Goal: Task Accomplishment & Management: Use online tool/utility

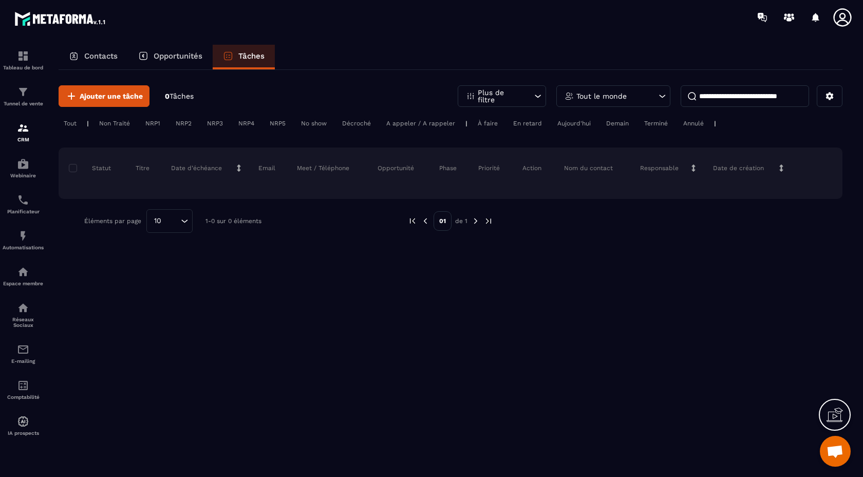
click at [839, 421] on icon at bounding box center [835, 417] width 16 height 10
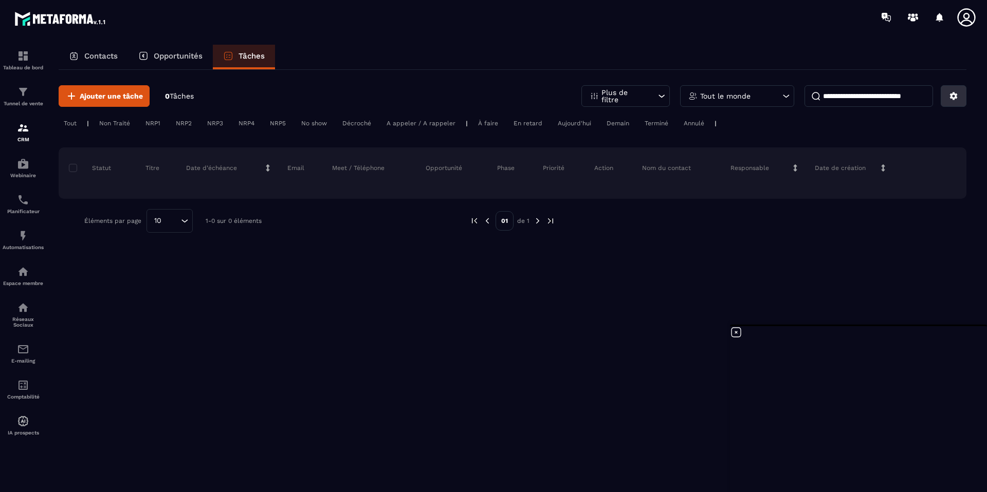
click at [863, 97] on icon at bounding box center [953, 95] width 9 height 9
click at [863, 123] on p "Changer les colonnes" at bounding box center [917, 119] width 88 height 16
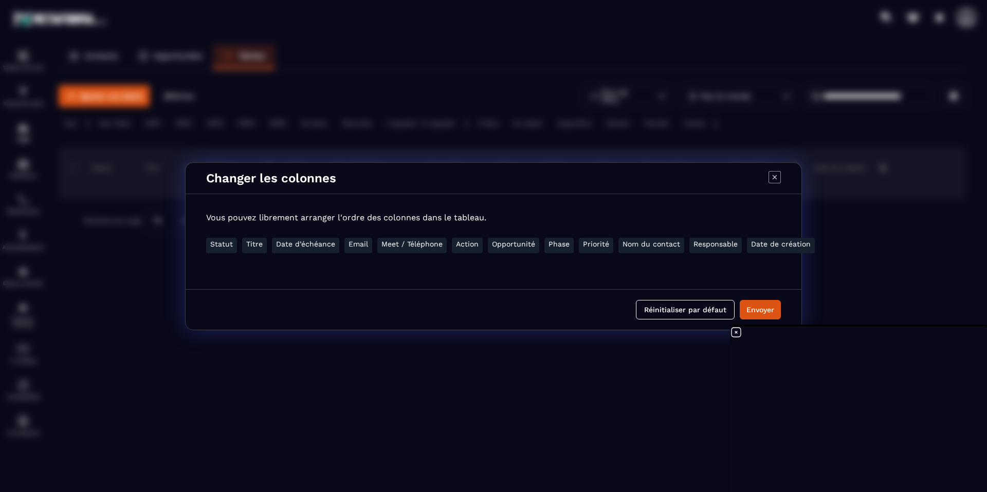
click at [767, 243] on li "Date de création" at bounding box center [781, 245] width 68 height 15
click at [753, 307] on button "Envoyer" at bounding box center [760, 310] width 41 height 20
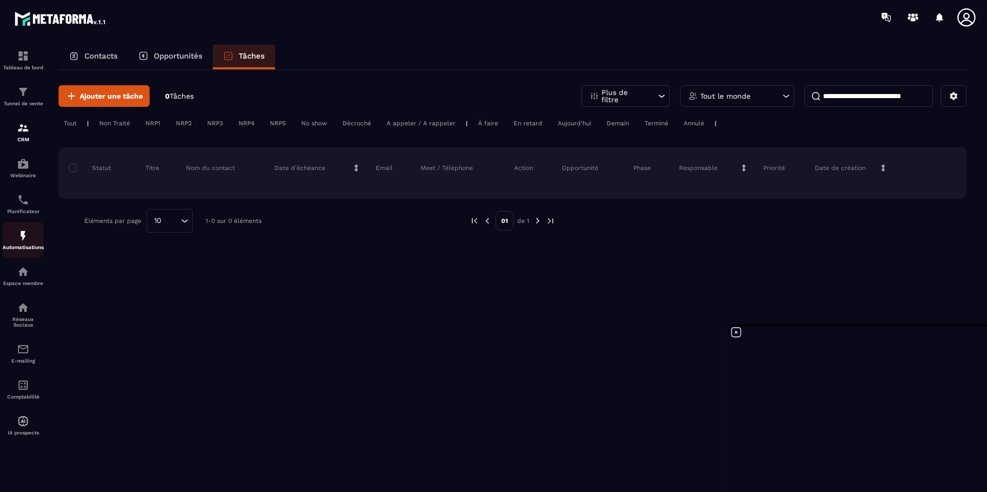
click at [16, 236] on div "Automatisations" at bounding box center [23, 240] width 41 height 21
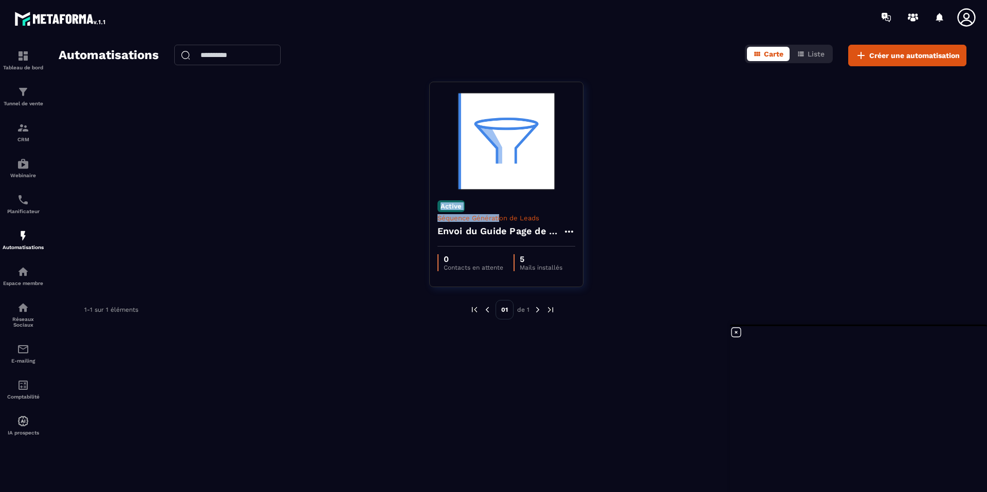
drag, startPoint x: 499, startPoint y: 217, endPoint x: 633, endPoint y: 199, distance: 134.8
click at [633, 200] on div "Active Séquence Génération de Leads Envoi du Guide Page de Capture - Guide Core…" at bounding box center [513, 191] width 908 height 218
click at [657, 209] on div "Active Séquence Génération de Leads Envoi du Guide Page de Capture - Guide Core…" at bounding box center [513, 191] width 908 height 218
click at [737, 333] on icon at bounding box center [736, 332] width 12 height 12
click at [26, 120] on link "CRM" at bounding box center [23, 132] width 41 height 36
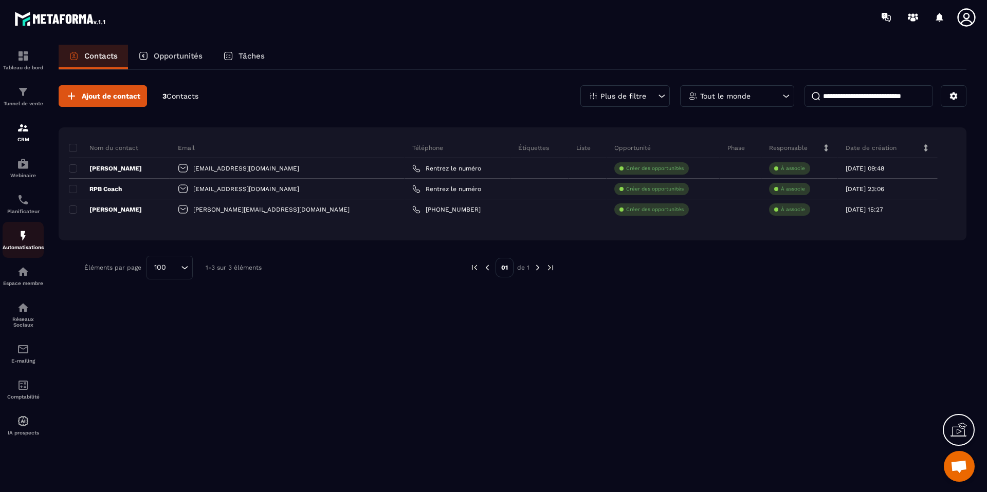
click at [18, 242] on img at bounding box center [23, 236] width 12 height 12
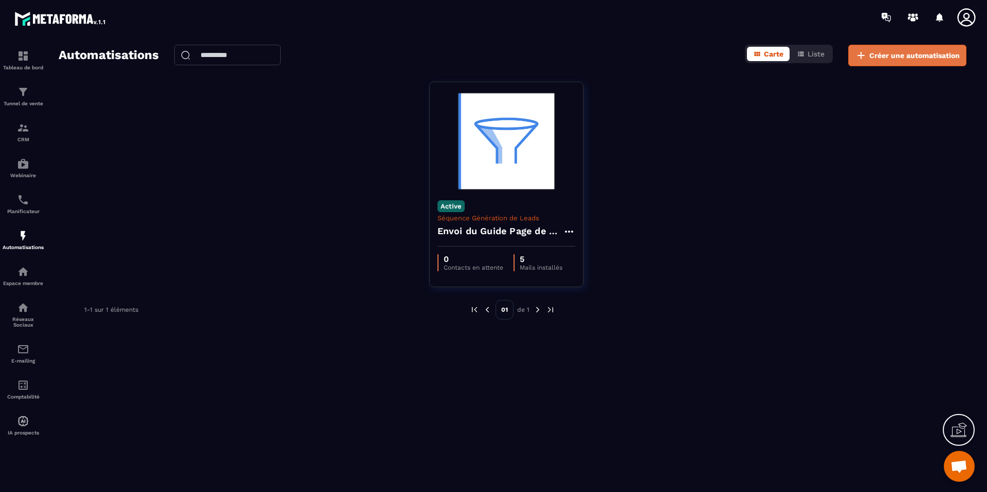
click at [863, 57] on span "Créer une automatisation" at bounding box center [914, 55] width 90 height 10
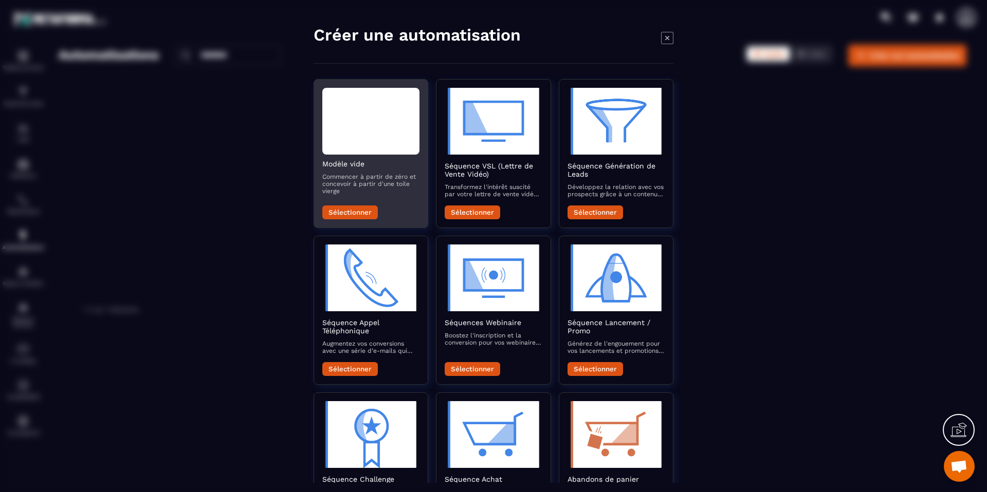
click at [388, 184] on p "Commencer à partir de zéro et concevoir à partir d'une toile vierge" at bounding box center [370, 184] width 97 height 22
click at [355, 214] on button "Sélectionner" at bounding box center [350, 213] width 56 height 14
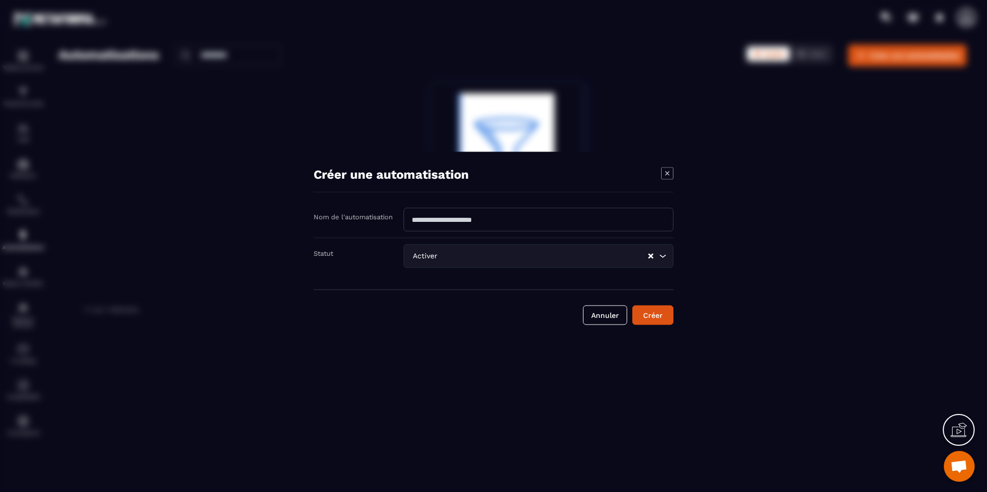
click at [447, 220] on input "Modal window" at bounding box center [538, 220] width 270 height 24
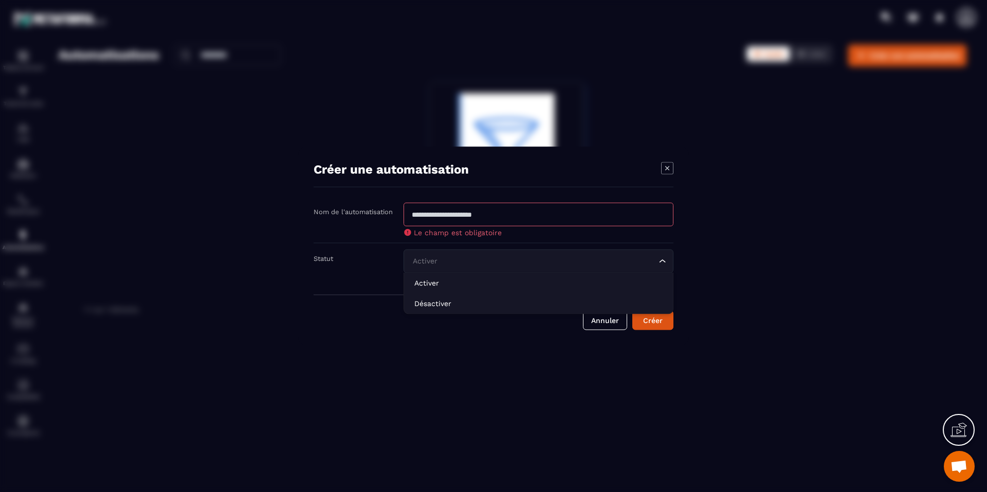
click at [422, 255] on div "Activer Loading..." at bounding box center [538, 262] width 270 height 24
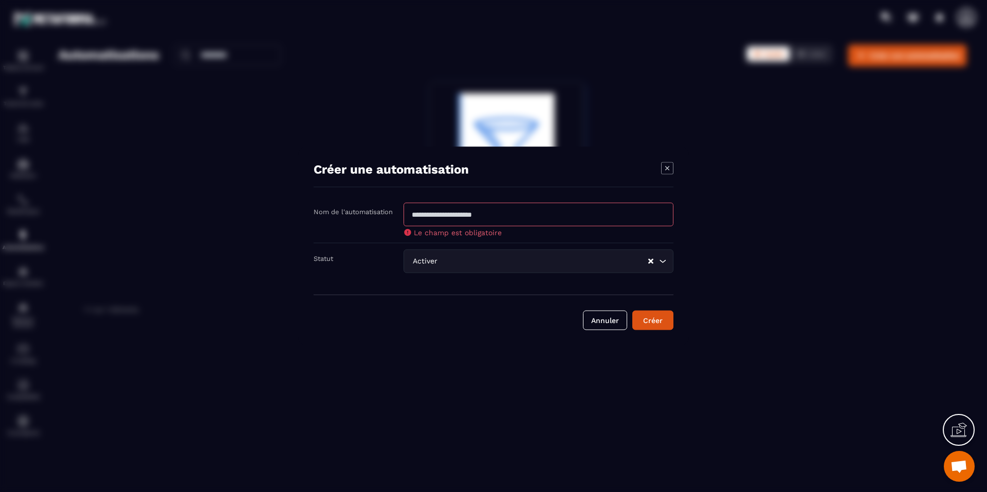
click at [452, 219] on input "Modal window" at bounding box center [538, 215] width 270 height 24
type input "****"
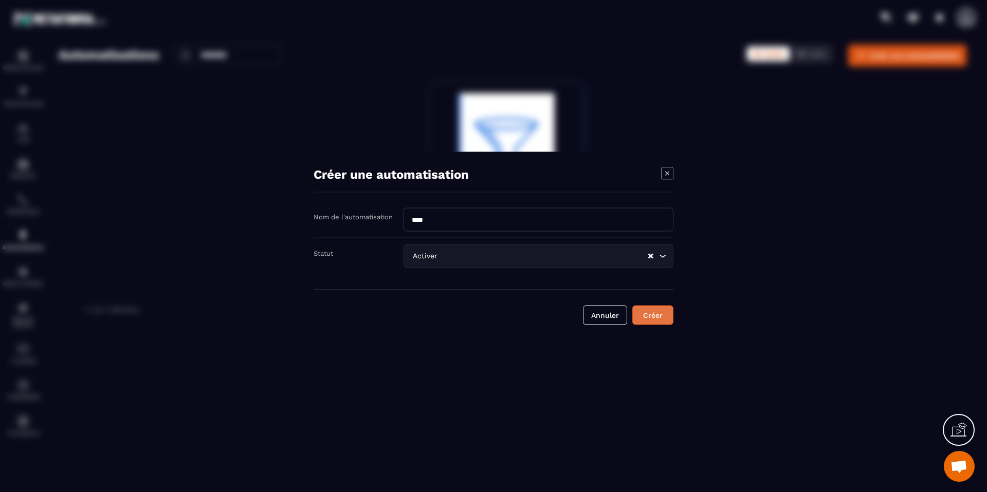
click at [664, 316] on button "Créer" at bounding box center [652, 316] width 41 height 20
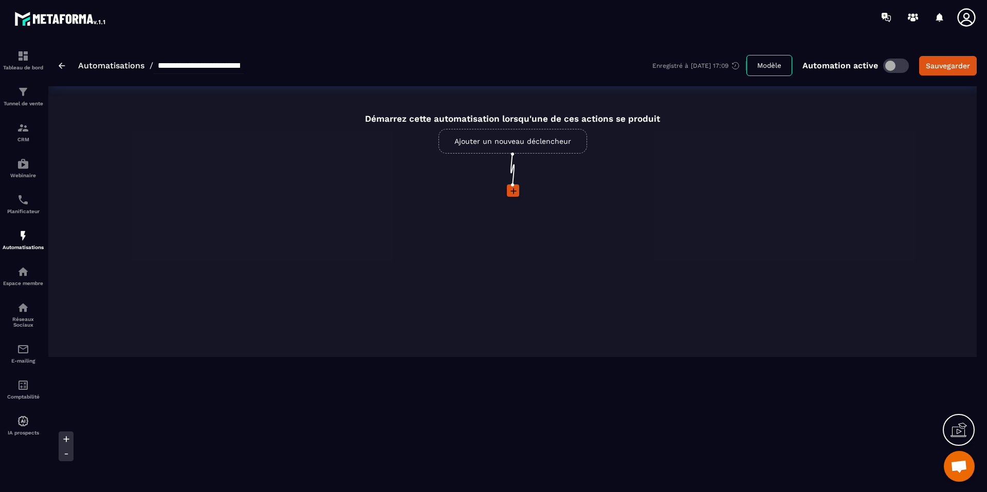
type input "****"
click at [534, 144] on link "Ajouter un nouveau déclencheur" at bounding box center [512, 141] width 149 height 25
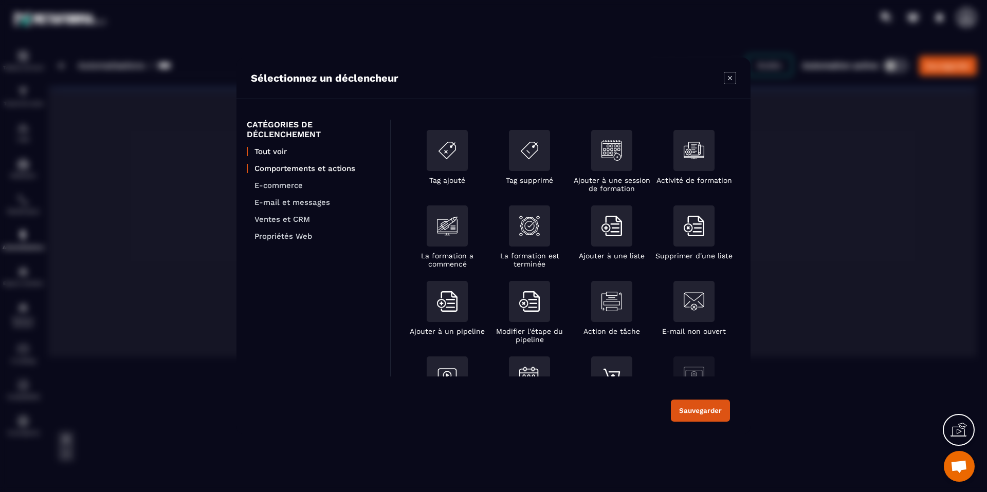
click at [297, 169] on p "Comportements et actions" at bounding box center [316, 168] width 125 height 9
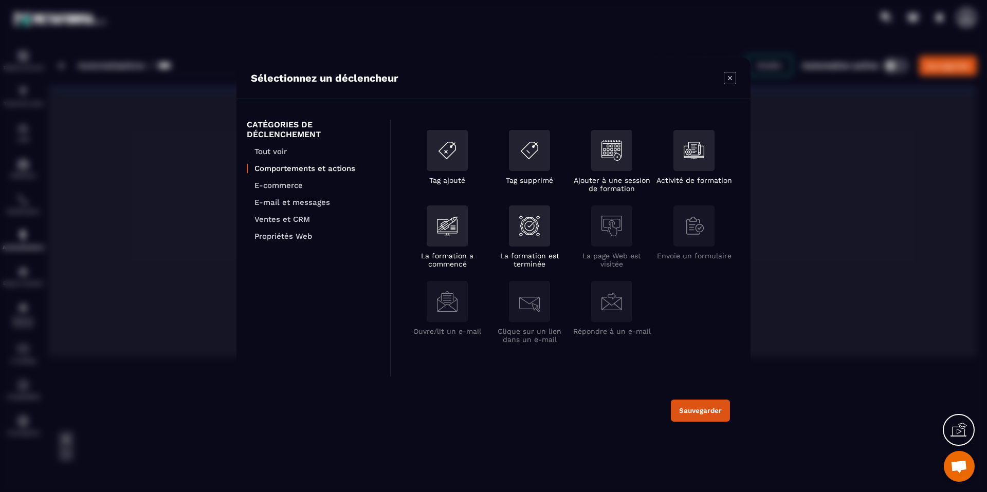
click at [119, 98] on section "Sélectionnez un déclencheur CATÉGORIES DE DÉCLENCHEMENT Tout voir Comportements…" at bounding box center [493, 246] width 987 height 492
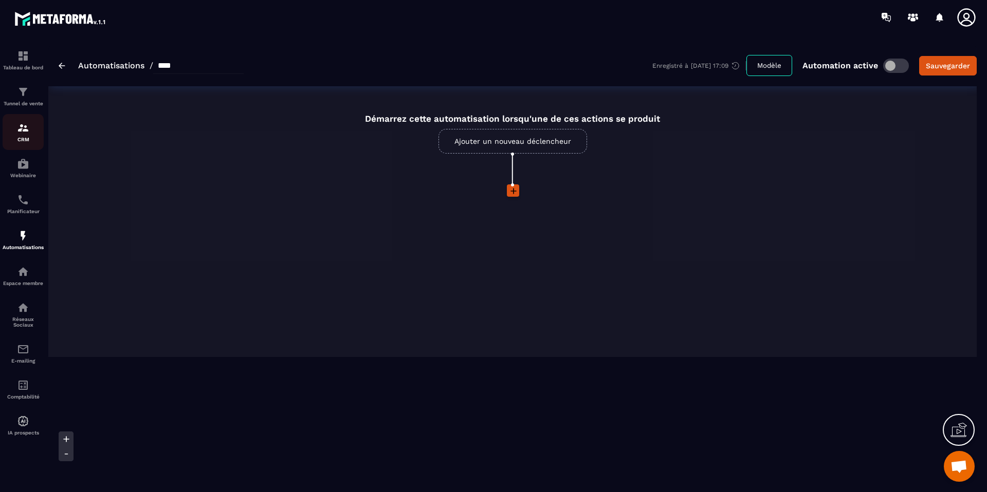
click at [19, 137] on div "CRM" at bounding box center [23, 132] width 41 height 21
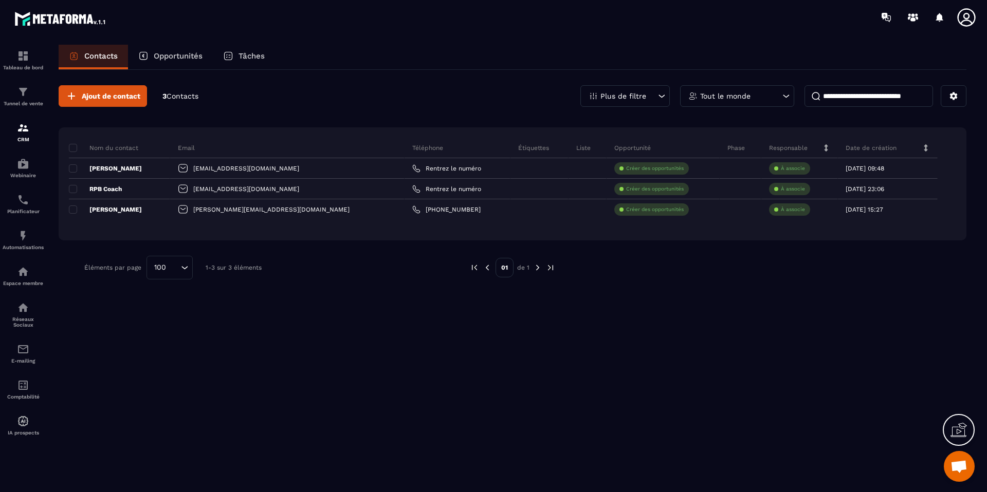
click at [611, 96] on p "Plus de filtre" at bounding box center [623, 96] width 46 height 7
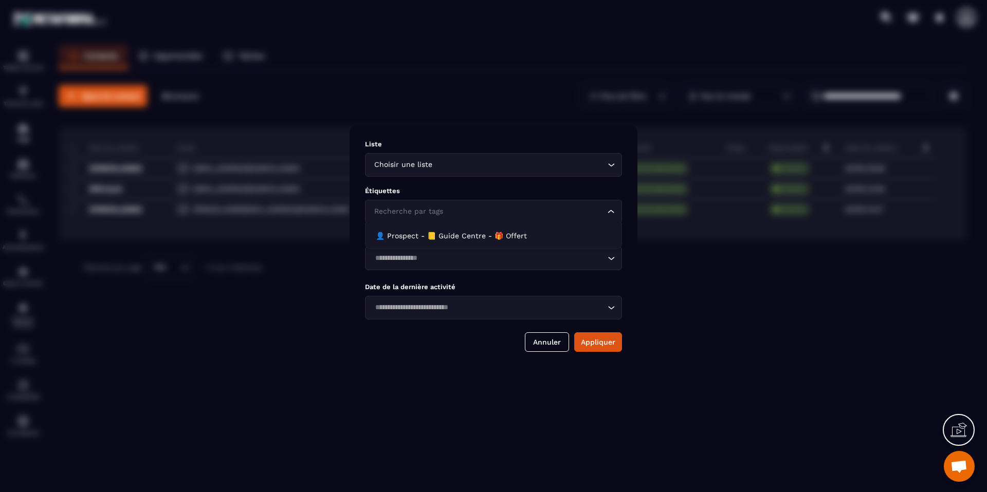
click at [555, 214] on input "Search for option" at bounding box center [488, 211] width 233 height 11
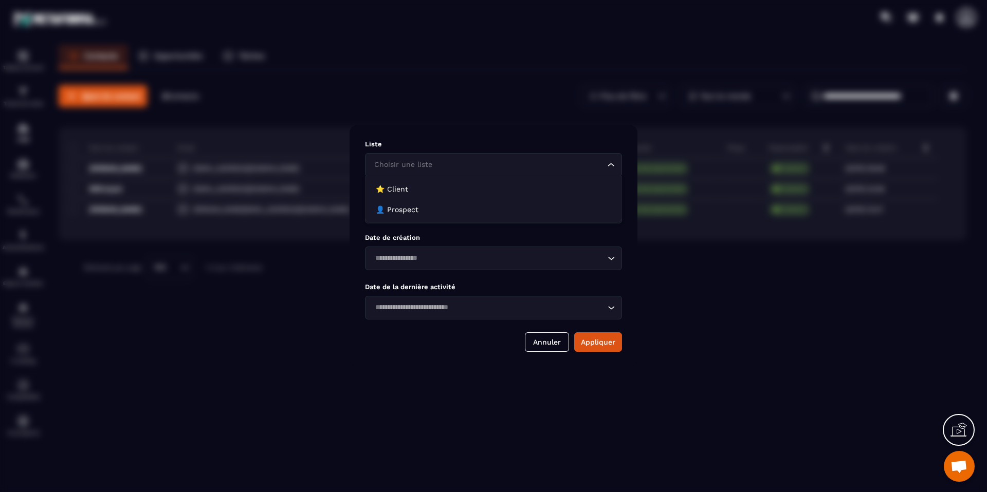
click at [546, 165] on input "Search for option" at bounding box center [488, 164] width 233 height 11
click at [542, 127] on div "Liste Choisir une liste Loading... Étiquettes Recherche par tags Loading... Dat…" at bounding box center [493, 246] width 288 height 243
click at [451, 75] on div "Modal window" at bounding box center [493, 246] width 987 height 492
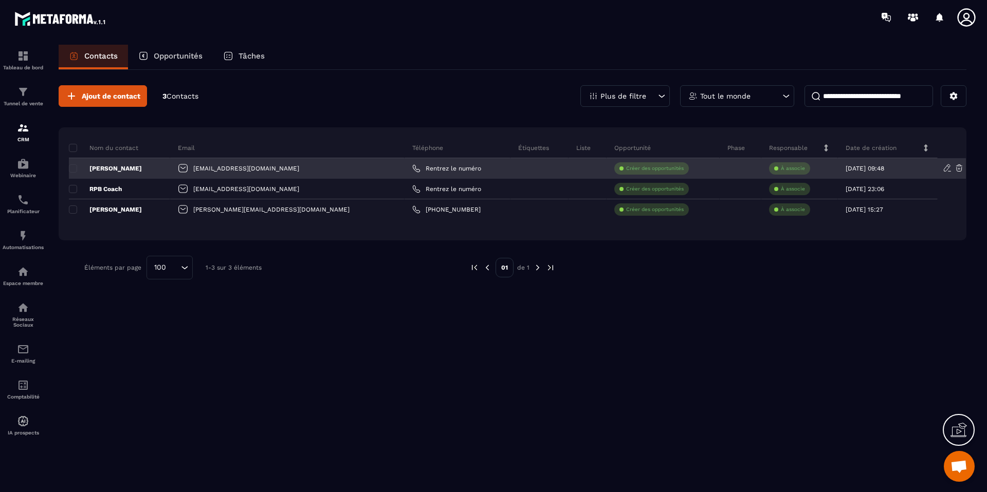
click at [626, 168] on p "Créer des opportunités" at bounding box center [655, 168] width 58 height 7
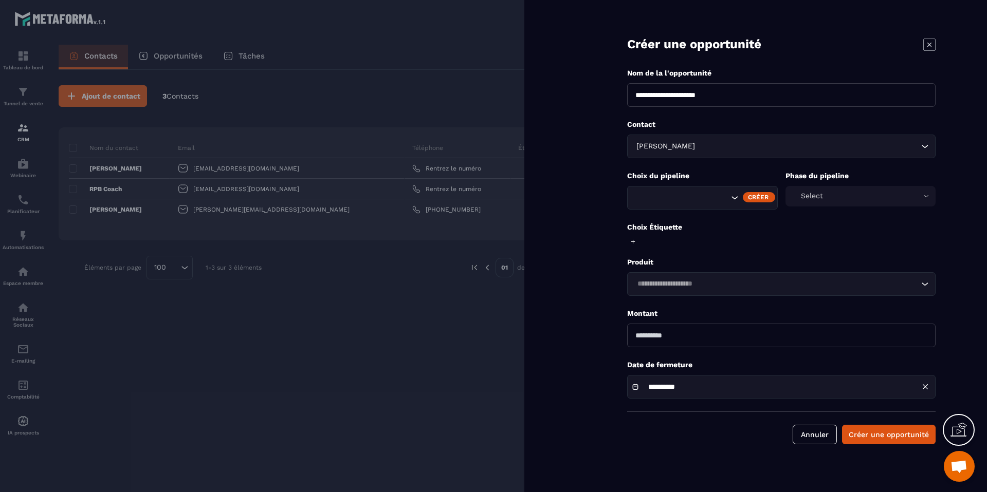
click at [843, 197] on div "Select" at bounding box center [860, 196] width 151 height 21
click at [633, 239] on icon at bounding box center [633, 241] width 7 height 7
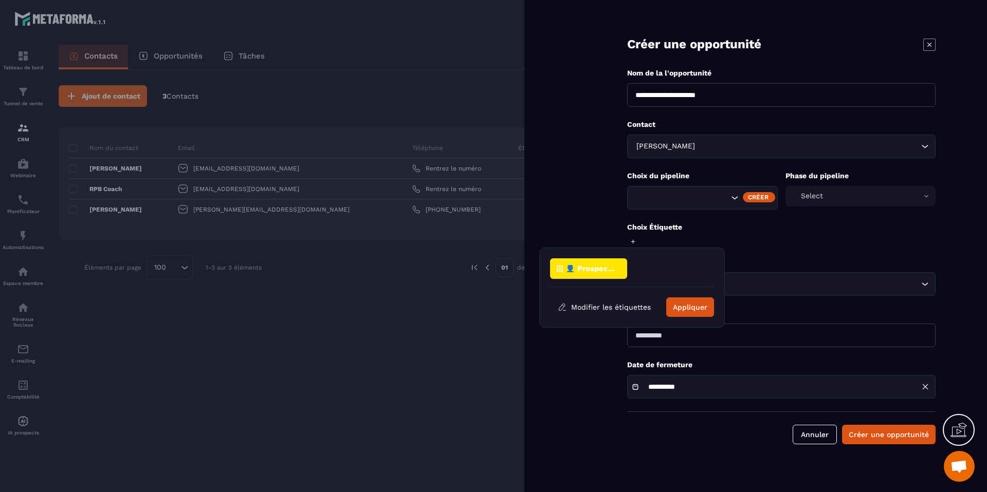
click at [600, 267] on p "👤 Prospect - 📒 Guide Centre - 🎁 Offert" at bounding box center [590, 268] width 50 height 7
click at [863, 434] on button "Créer une opportunité" at bounding box center [889, 435] width 94 height 20
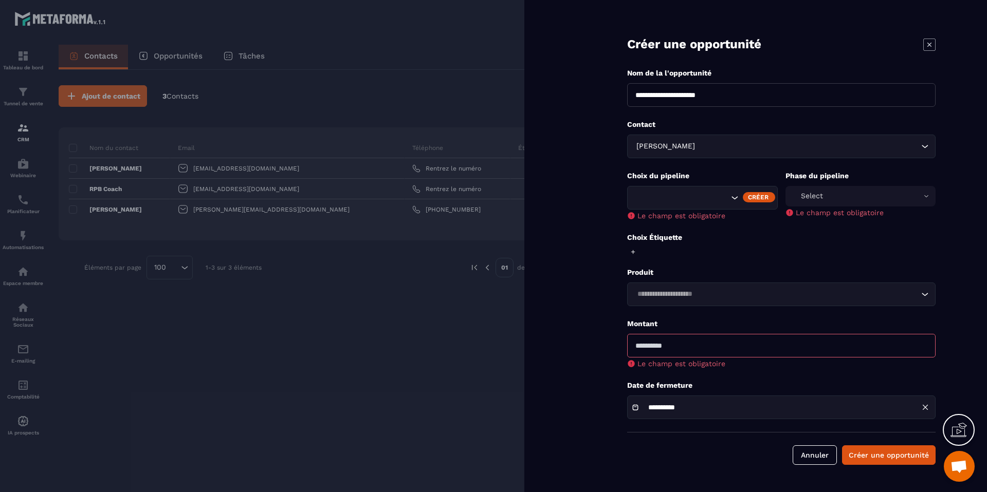
click at [863, 40] on icon at bounding box center [929, 45] width 12 height 12
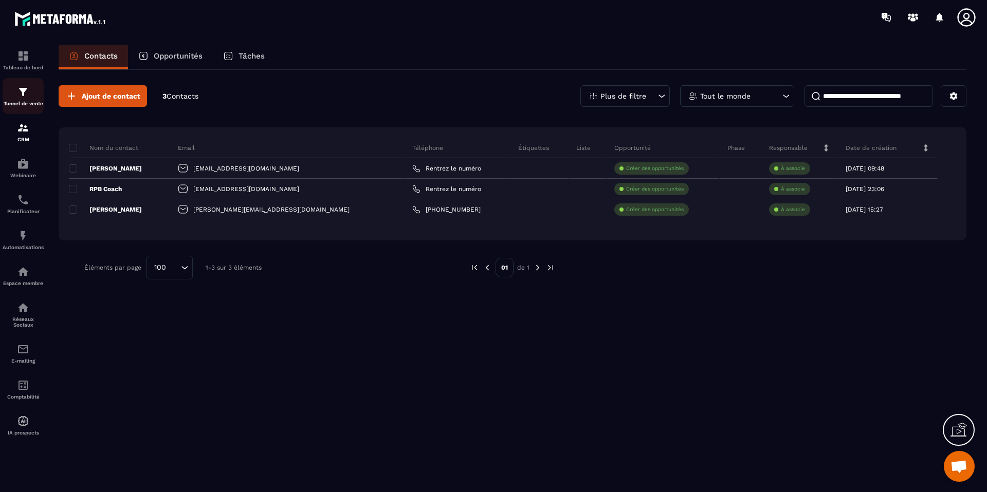
click at [17, 101] on div "Tunnel de vente" at bounding box center [23, 96] width 41 height 21
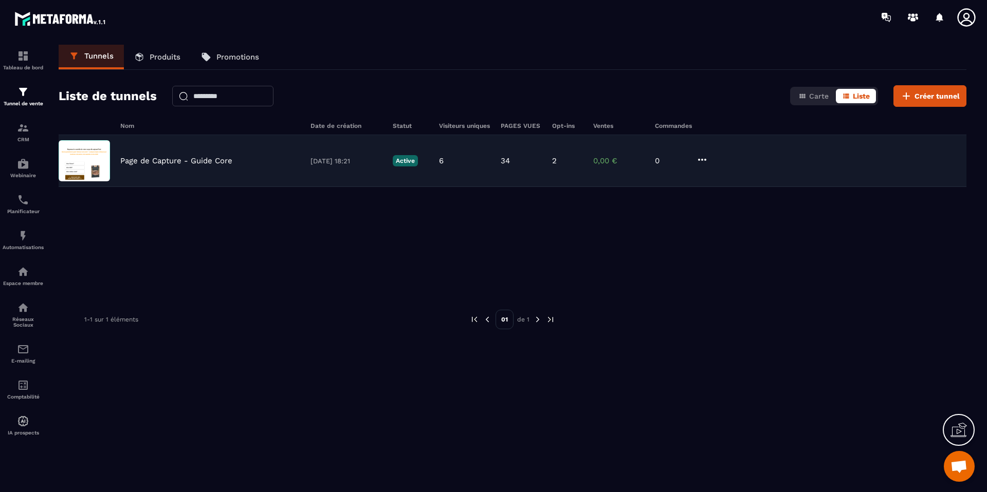
click at [174, 157] on p "Page de Capture - Guide Core" at bounding box center [176, 160] width 112 height 9
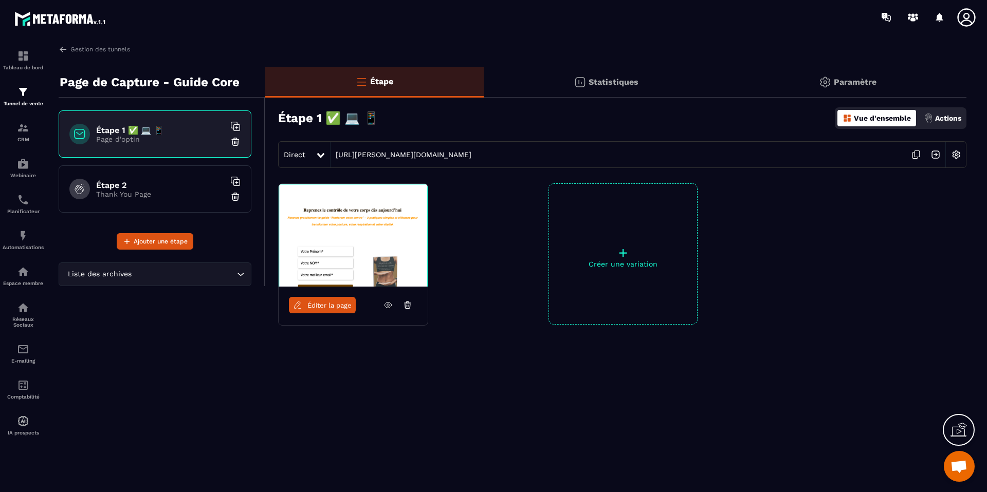
click at [608, 85] on p "Statistiques" at bounding box center [613, 82] width 50 height 10
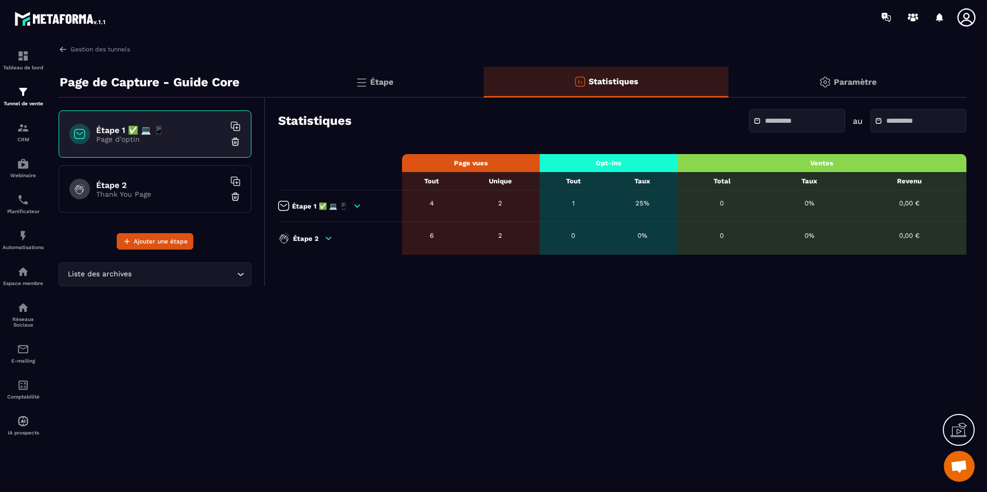
click at [832, 85] on div "Paramètre" at bounding box center [847, 82] width 238 height 31
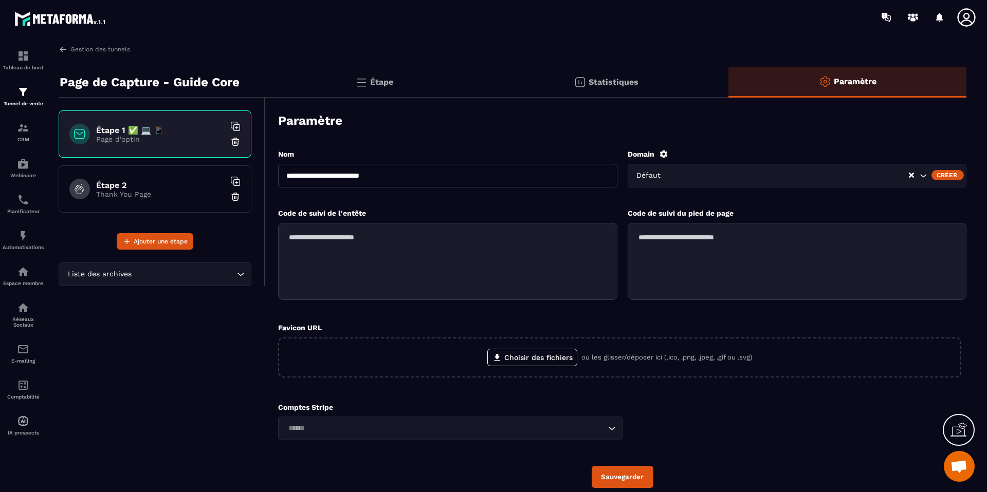
click at [700, 178] on input "Search for option" at bounding box center [789, 175] width 238 height 11
click at [672, 243] on textarea at bounding box center [797, 261] width 339 height 77
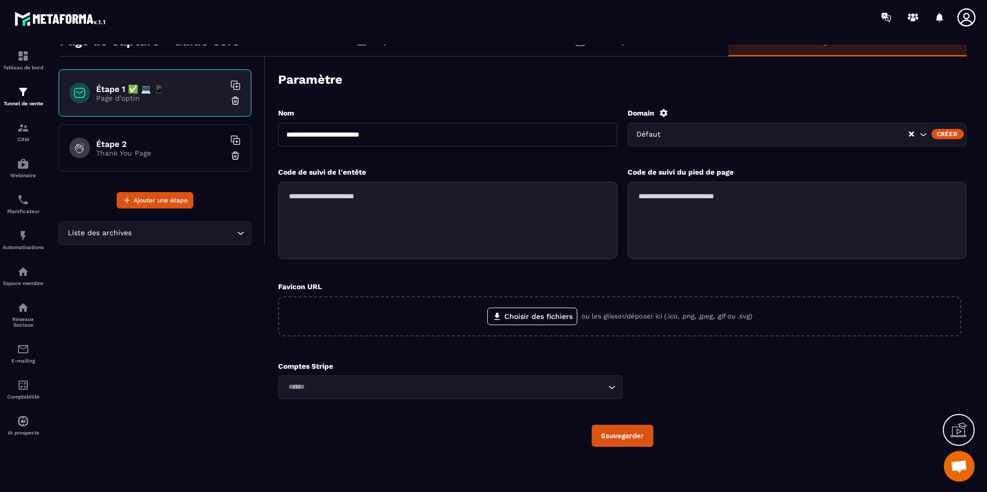
click at [457, 380] on div "Loading..." at bounding box center [450, 388] width 344 height 24
click at [137, 144] on h6 "Étape 2" at bounding box center [160, 144] width 128 height 10
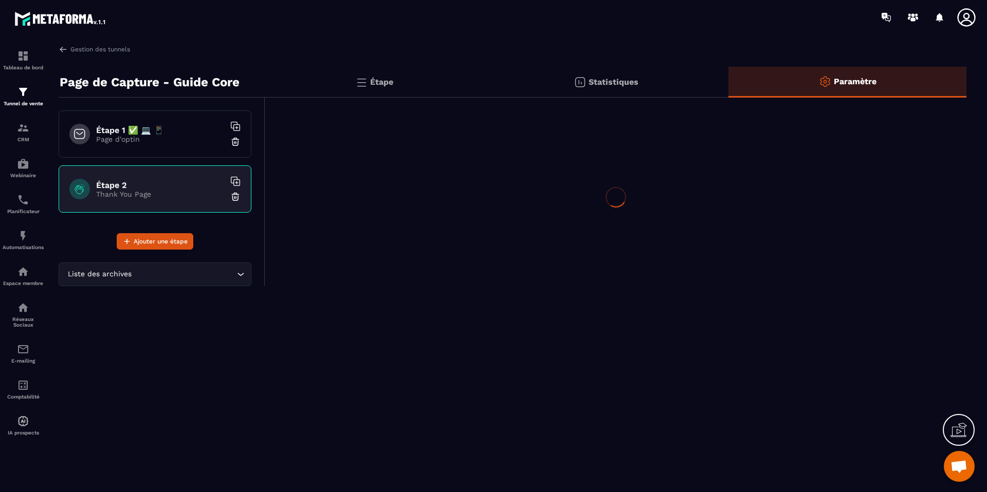
scroll to position [0, 0]
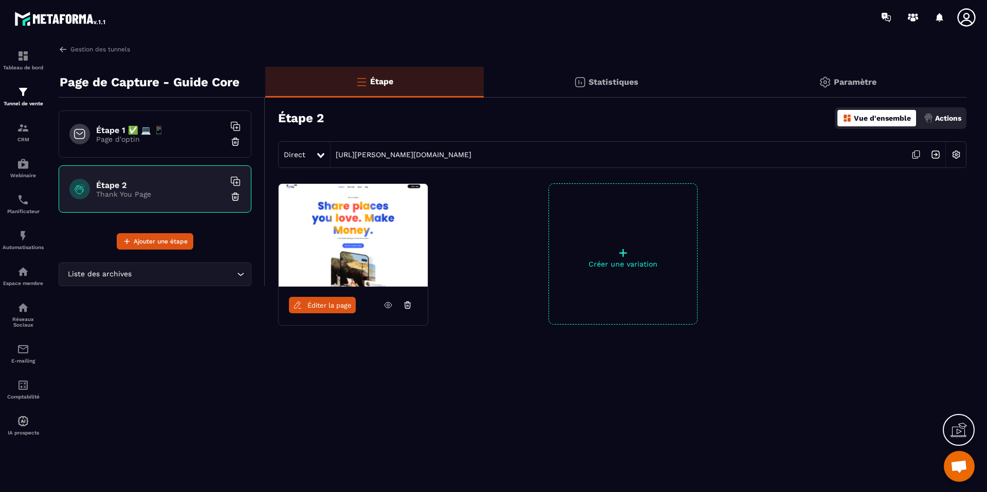
click at [147, 121] on div "Étape 1 ✅ 💻 📱 Page d'optin" at bounding box center [155, 133] width 193 height 47
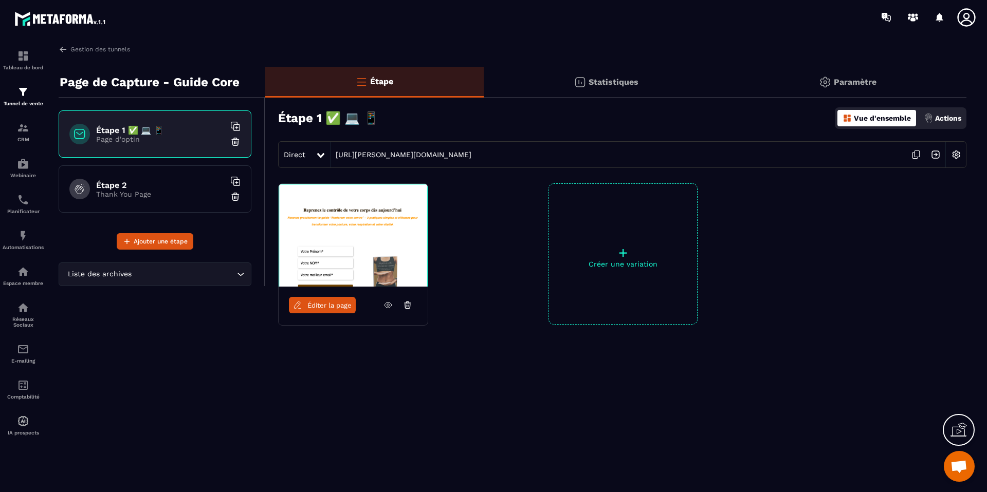
click at [347, 303] on span "Éditer la page" at bounding box center [329, 306] width 44 height 8
